Goal: Task Accomplishment & Management: Complete application form

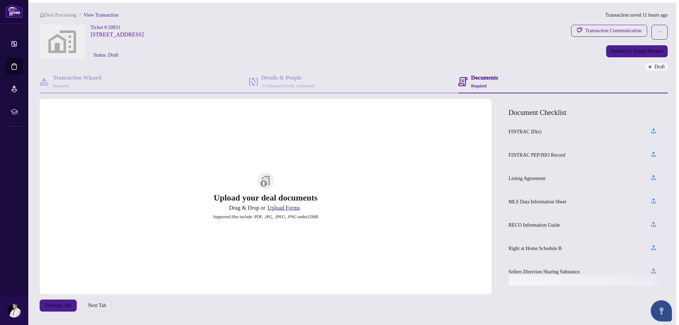
scroll to position [15, 0]
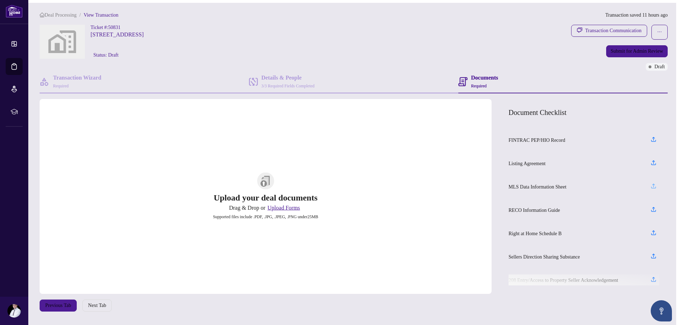
click at [656, 186] on icon "button" at bounding box center [653, 186] width 6 height 6
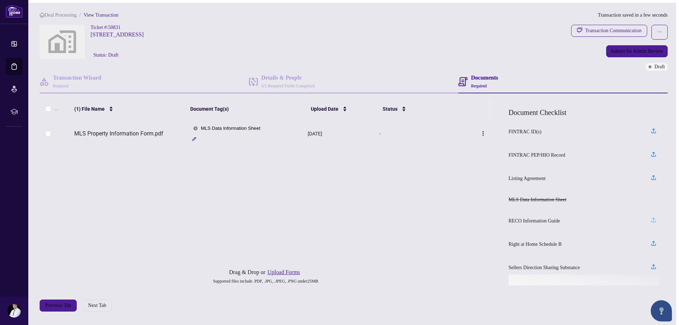
click at [657, 222] on icon "button" at bounding box center [653, 220] width 6 height 6
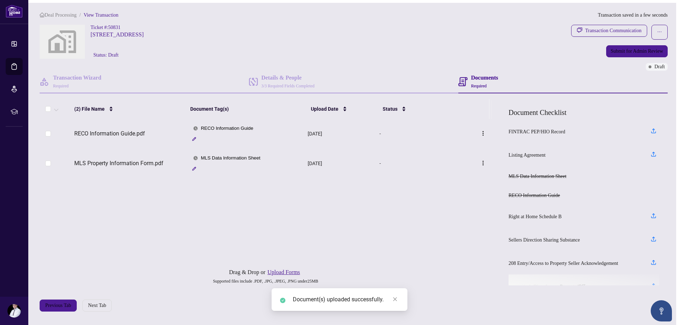
scroll to position [35, 0]
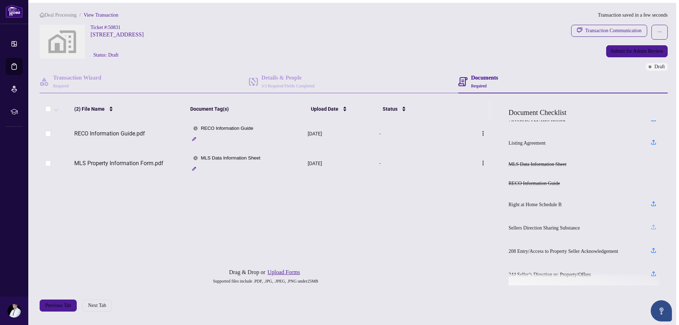
click at [656, 227] on icon "button" at bounding box center [653, 227] width 6 height 6
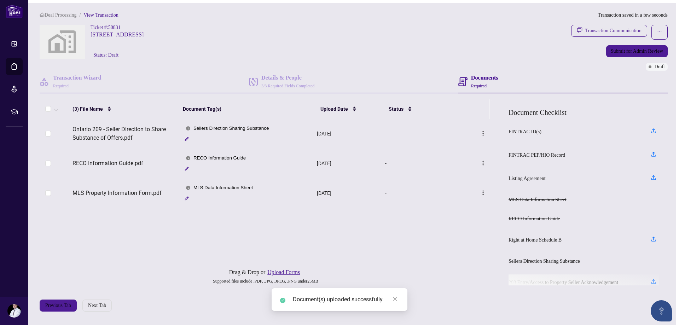
scroll to position [37, 0]
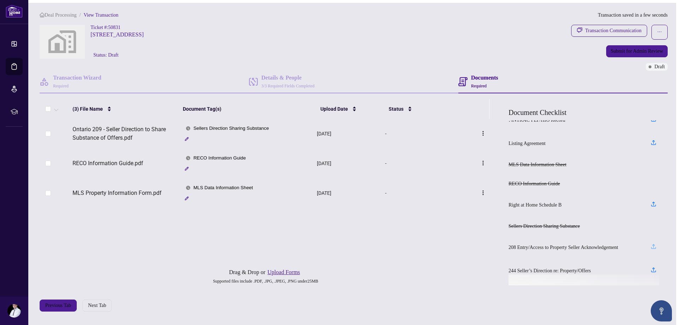
click at [657, 245] on icon "button" at bounding box center [653, 246] width 6 height 6
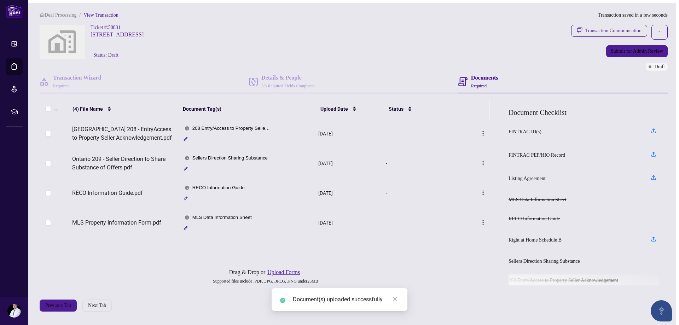
scroll to position [33, 0]
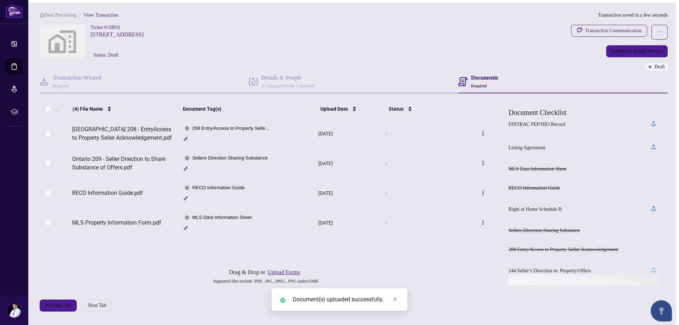
click at [653, 269] on icon "button" at bounding box center [653, 270] width 6 height 6
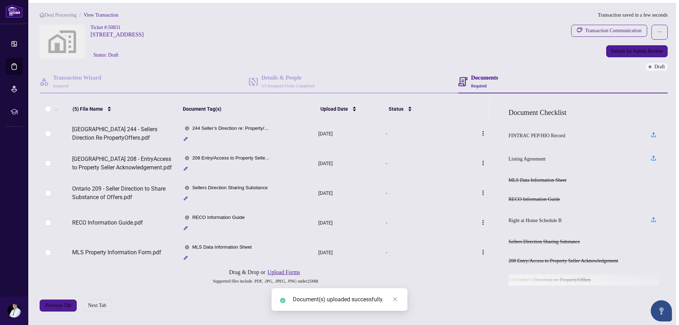
scroll to position [29, 0]
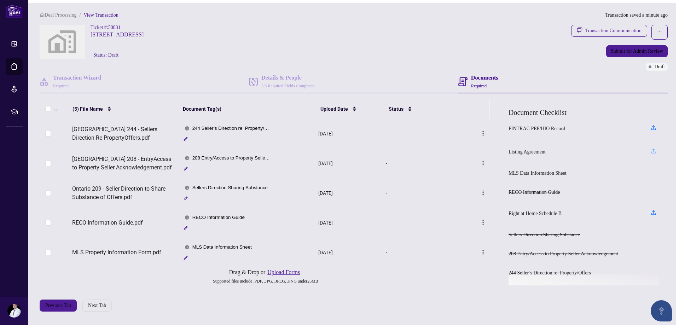
click at [657, 150] on icon "button" at bounding box center [653, 151] width 6 height 6
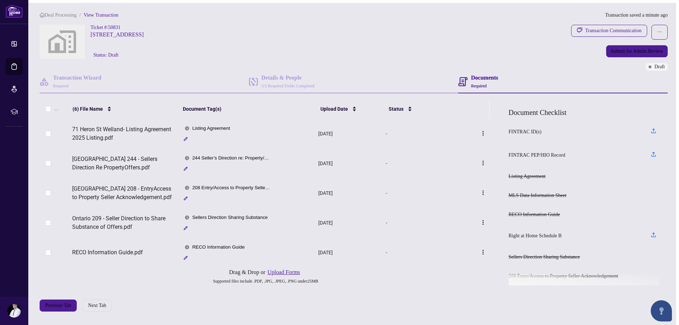
scroll to position [25, 0]
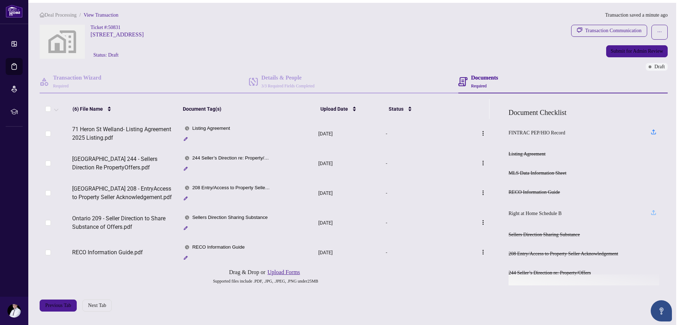
click at [654, 209] on icon "button" at bounding box center [653, 212] width 6 height 6
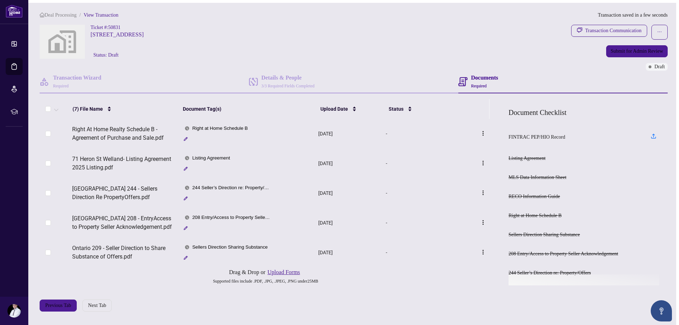
scroll to position [0, 0]
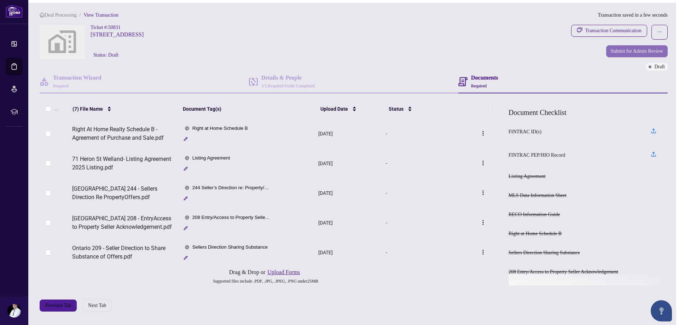
click at [621, 50] on span "Submit for Admin Review" at bounding box center [637, 51] width 52 height 11
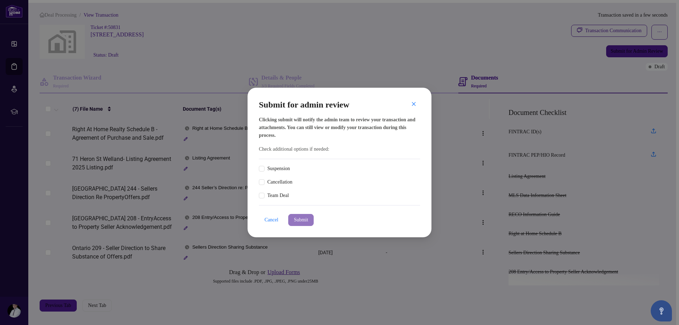
click at [308, 223] on span "Submit" at bounding box center [301, 219] width 14 height 11
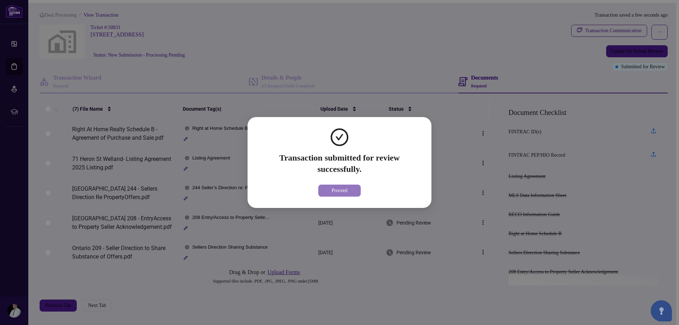
click at [337, 190] on span "Proceed" at bounding box center [339, 190] width 16 height 11
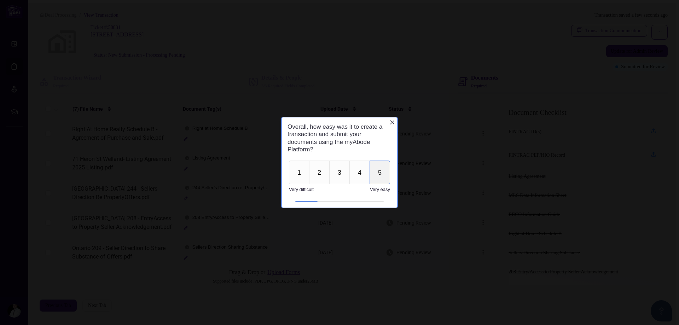
click at [379, 169] on button "5" at bounding box center [380, 173] width 21 height 24
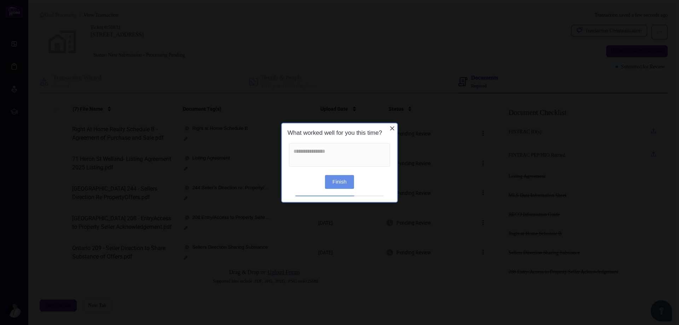
click at [344, 180] on button "Finish" at bounding box center [339, 182] width 29 height 14
